Goal: Task Accomplishment & Management: Complete application form

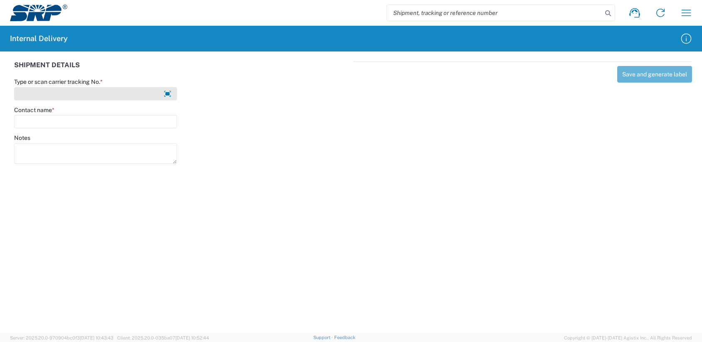
click at [32, 94] on input "Type or scan carrier tracking No. *" at bounding box center [95, 93] width 163 height 13
type input "DMcNeal031025D"
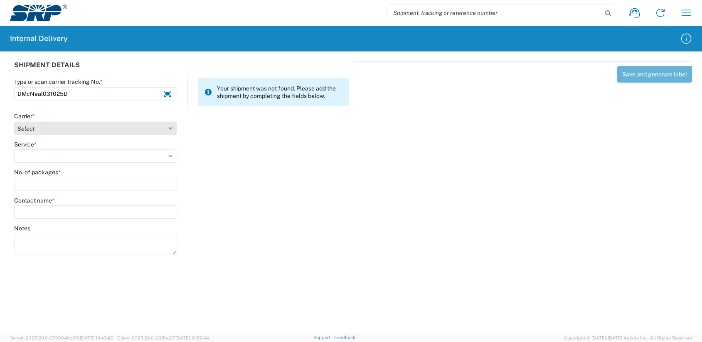
click at [42, 126] on select "Select Amazon Logistics ATI Trucking BC Dimerco Logistics Empire Southwest FedE…" at bounding box center [95, 128] width 163 height 13
select select "18713"
click at [14, 122] on select "Select Amazon Logistics ATI Trucking BC Dimerco Logistics Empire Southwest FedE…" at bounding box center [95, 128] width 163 height 13
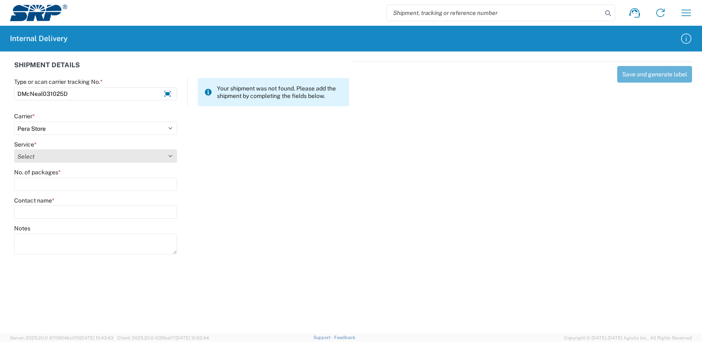
click at [25, 156] on select "Select Ground Inter-Office" at bounding box center [95, 156] width 163 height 13
select select "35763"
click at [14, 150] on select "Select Ground Inter-Office" at bounding box center [95, 156] width 163 height 13
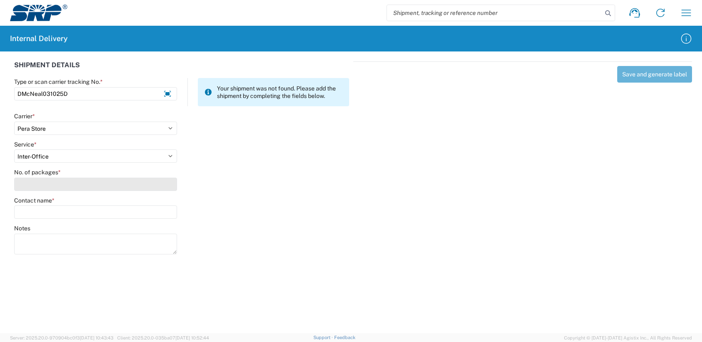
click at [22, 186] on input "No. of packages *" at bounding box center [95, 184] width 163 height 13
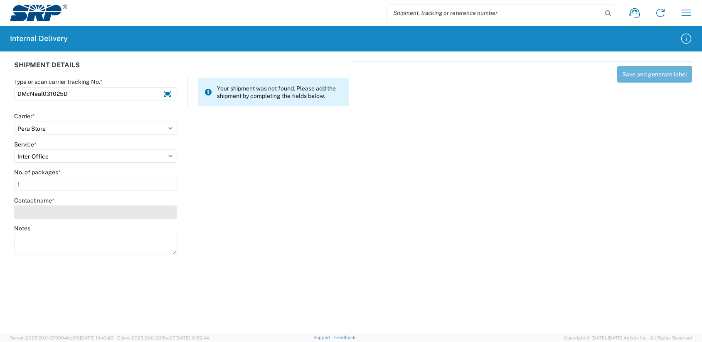
type input "1"
click at [31, 212] on input "Contact name *" at bounding box center [95, 212] width 163 height 13
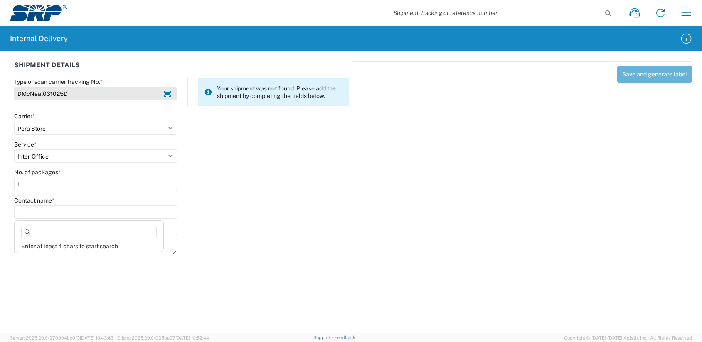
click at [78, 95] on input "DMcNeal031025D" at bounding box center [95, 93] width 163 height 13
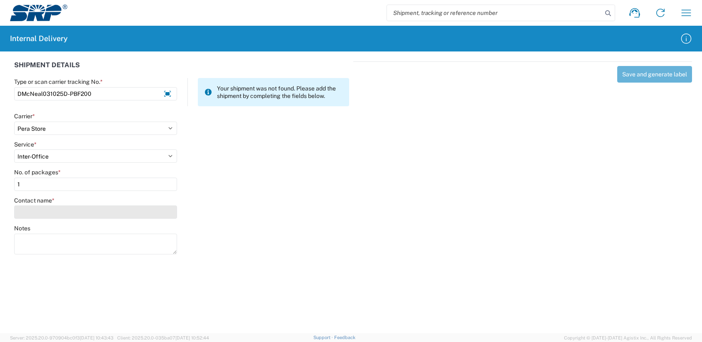
type input "DMcNeal031025D-PBF200"
click at [22, 210] on input "Contact name *" at bounding box center [95, 212] width 163 height 13
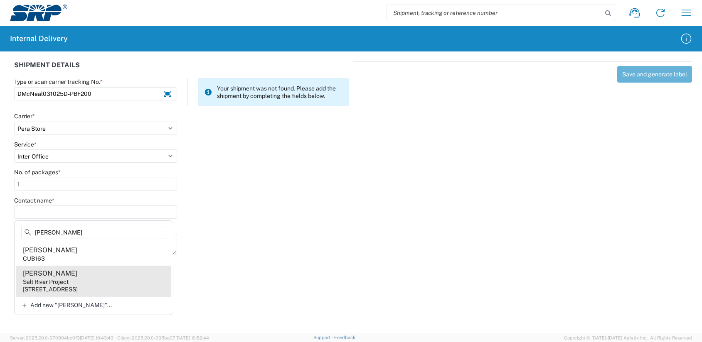
type input "[PERSON_NAME]"
click at [37, 283] on div "Salt River Project" at bounding box center [46, 281] width 46 height 7
type input "[PERSON_NAME]"
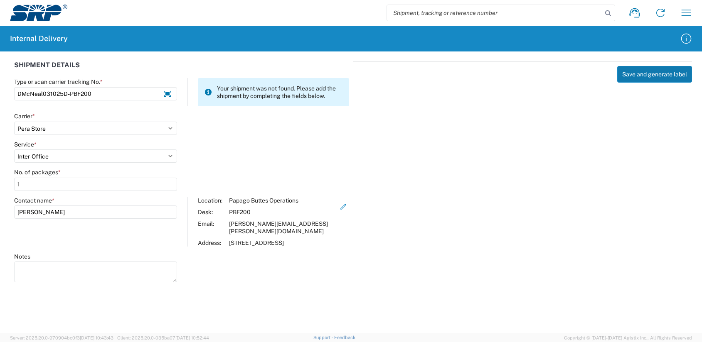
click at [665, 77] on button "Save and generate label" at bounding box center [654, 74] width 75 height 17
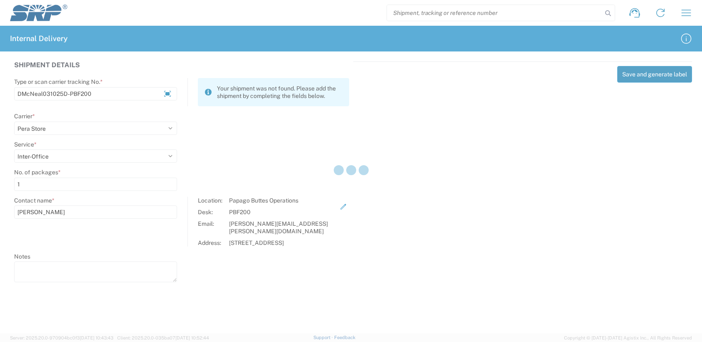
select select
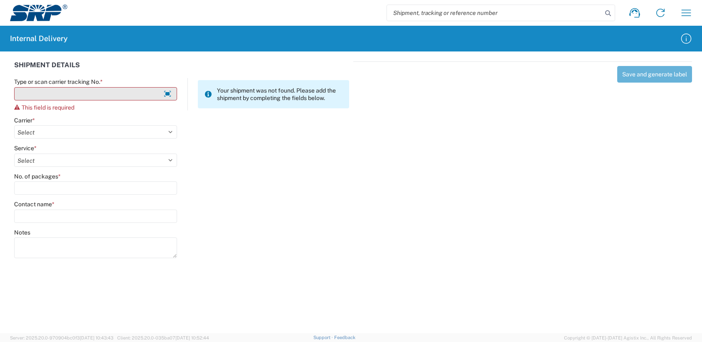
click at [25, 94] on input "Type or scan carrier tracking No. *" at bounding box center [95, 93] width 163 height 13
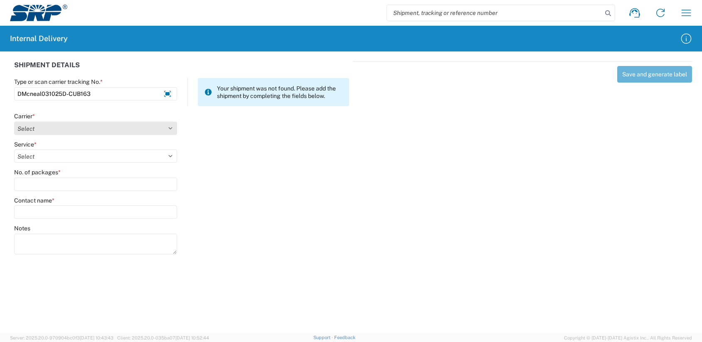
type input "DMcneal031025D-CUB163"
click at [36, 132] on select "Select Amazon Logistics ATI Trucking BC Dimerco Logistics Empire Southwest FedE…" at bounding box center [95, 128] width 163 height 13
select select "18713"
click at [14, 122] on select "Select Amazon Logistics ATI Trucking BC Dimerco Logistics Empire Southwest FedE…" at bounding box center [95, 128] width 163 height 13
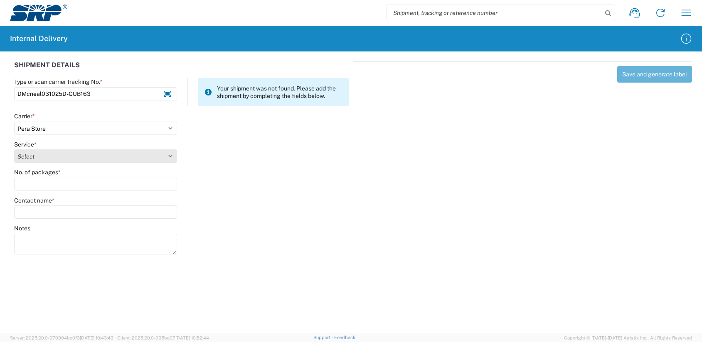
click at [27, 158] on select "Select Ground Inter-Office" at bounding box center [95, 156] width 163 height 13
select select "35763"
click at [14, 150] on select "Select Ground Inter-Office" at bounding box center [95, 156] width 163 height 13
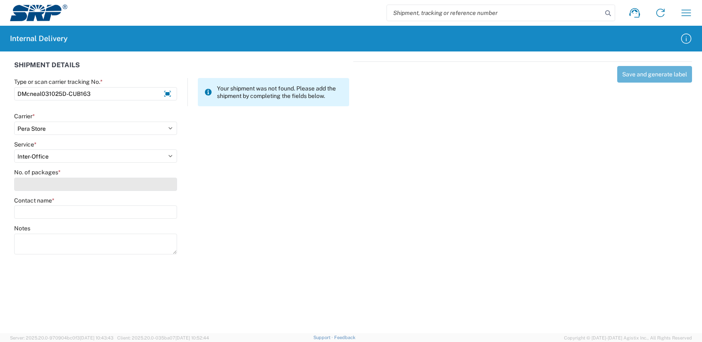
click at [27, 187] on input "No. of packages *" at bounding box center [95, 184] width 163 height 13
click at [27, 179] on input "No. of packages *" at bounding box center [95, 184] width 163 height 13
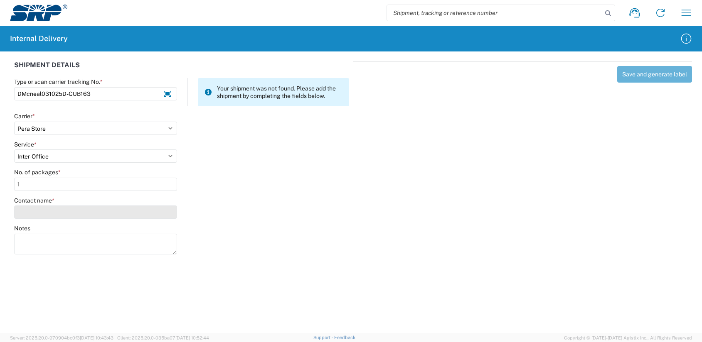
type input "1"
click at [32, 209] on input "Contact name *" at bounding box center [95, 212] width 163 height 13
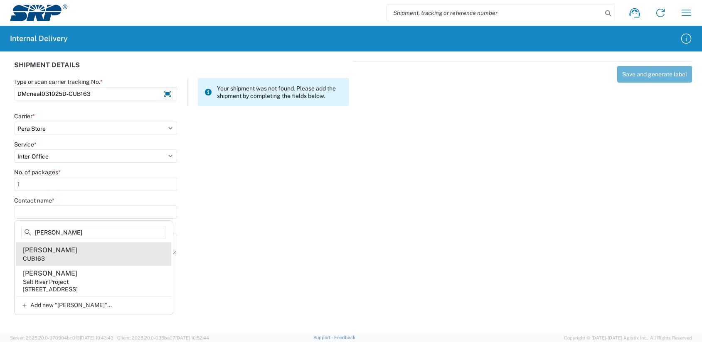
type input "[PERSON_NAME]"
click at [33, 259] on div "CUB163" at bounding box center [34, 258] width 22 height 7
type input "[PERSON_NAME]"
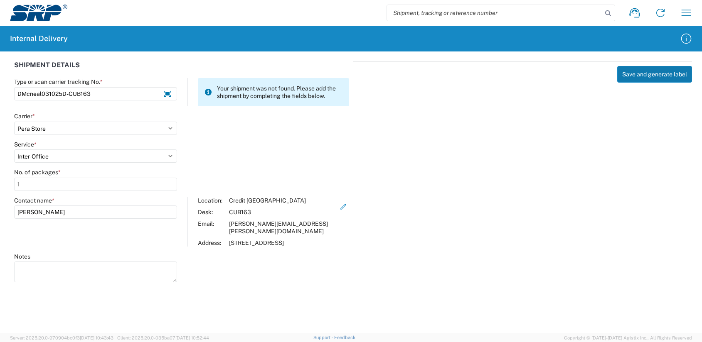
click at [646, 78] on button "Save and generate label" at bounding box center [654, 74] width 75 height 17
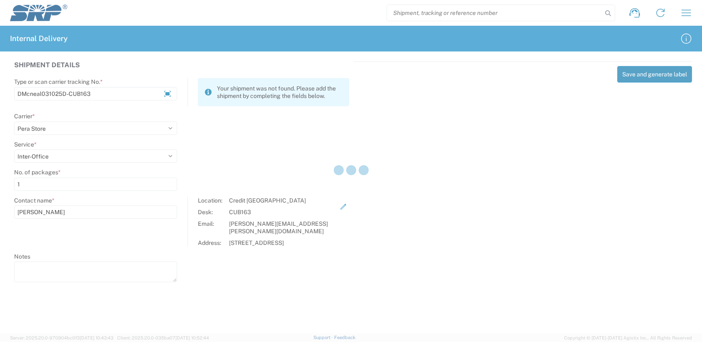
select select
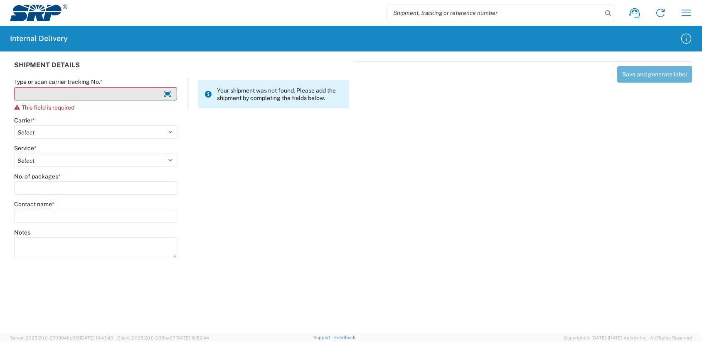
click at [30, 95] on input "Type or scan carrier tracking No. *" at bounding box center [95, 93] width 163 height 13
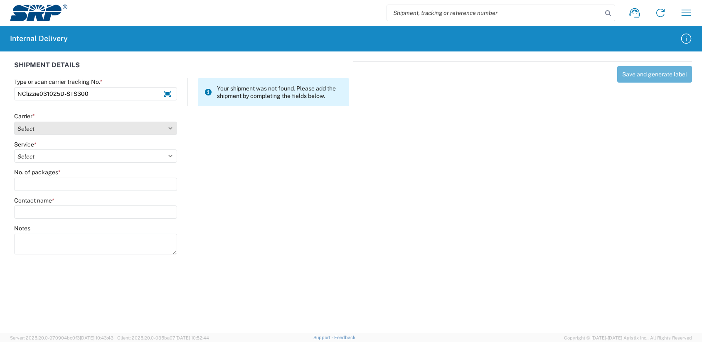
type input "NClizzie031025D-STS300"
click at [22, 127] on select "Select Amazon Logistics ATI Trucking BC Dimerco Logistics Empire Southwest FedE…" at bounding box center [95, 128] width 163 height 13
select select "18713"
click at [14, 122] on select "Select Amazon Logistics ATI Trucking BC Dimerco Logistics Empire Southwest FedE…" at bounding box center [95, 128] width 163 height 13
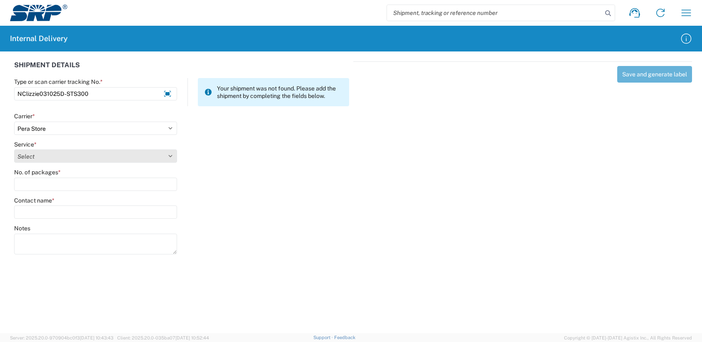
click at [24, 155] on select "Select" at bounding box center [95, 156] width 163 height 13
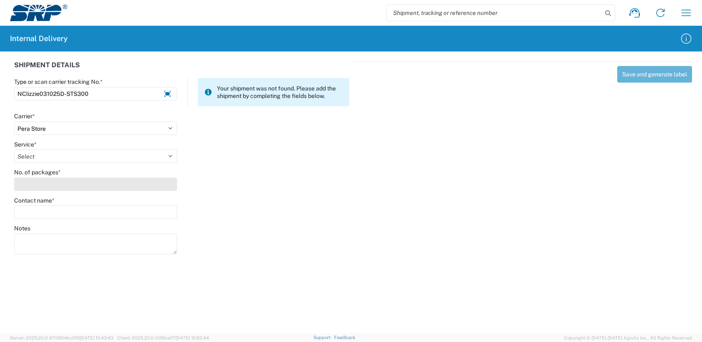
select select "35763"
click at [14, 150] on select "Select Ground Inter-Office" at bounding box center [95, 156] width 163 height 13
click at [26, 184] on input "No. of packages *" at bounding box center [95, 184] width 163 height 13
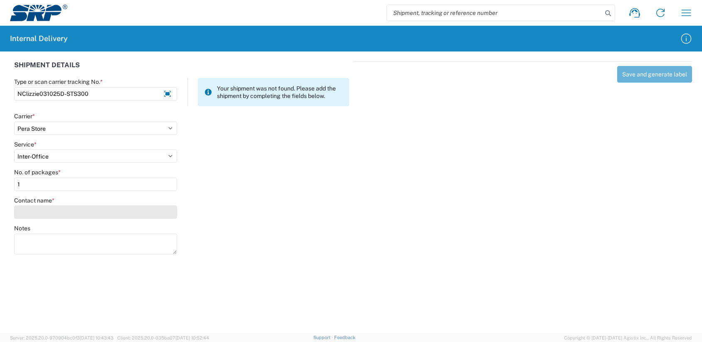
type input "1"
click at [32, 215] on input "Contact name *" at bounding box center [95, 212] width 163 height 13
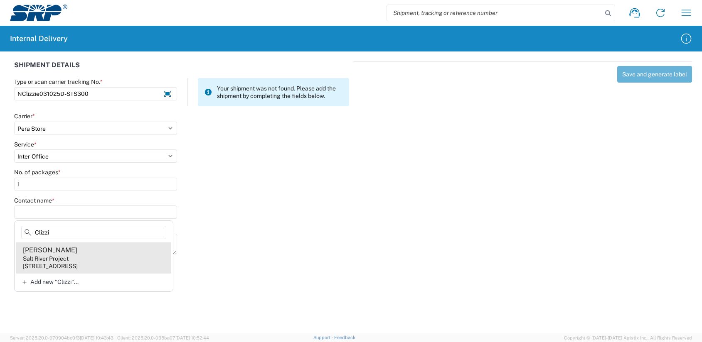
type input "Clizzi"
click at [37, 248] on div "[PERSON_NAME]" at bounding box center [50, 250] width 54 height 9
type input "[PERSON_NAME]"
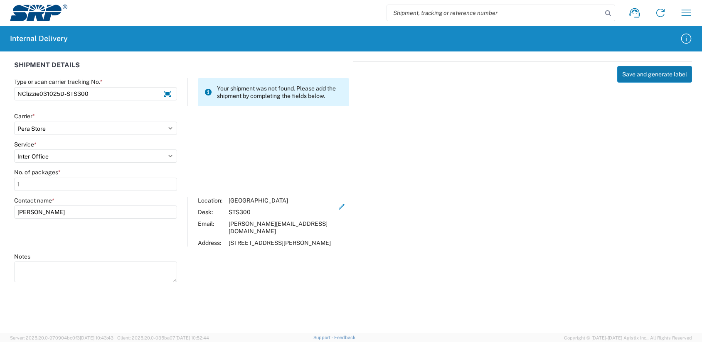
click at [638, 80] on button "Save and generate label" at bounding box center [654, 74] width 75 height 17
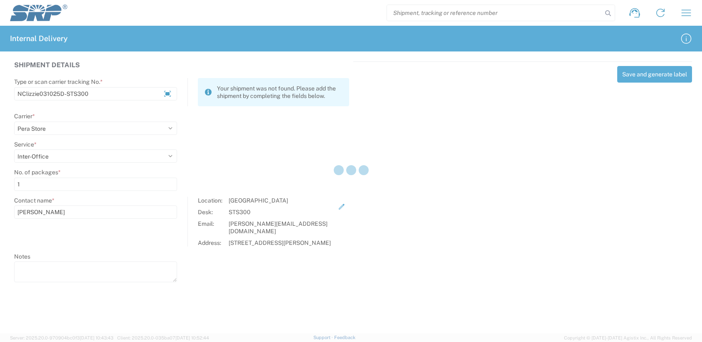
select select
